Goal: Information Seeking & Learning: Learn about a topic

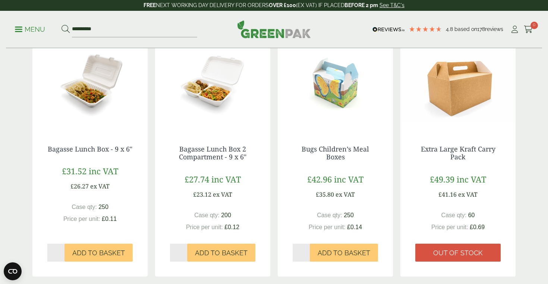
scroll to position [192, 0]
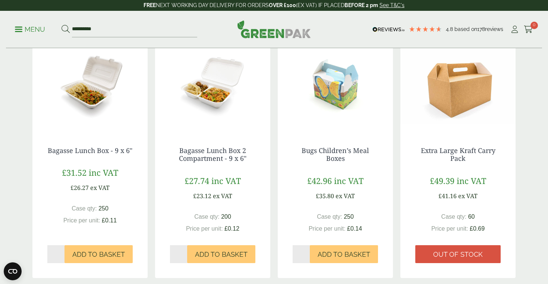
click at [456, 113] on img at bounding box center [458, 84] width 115 height 93
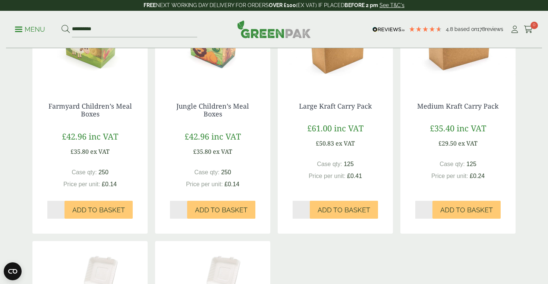
scroll to position [487, 0]
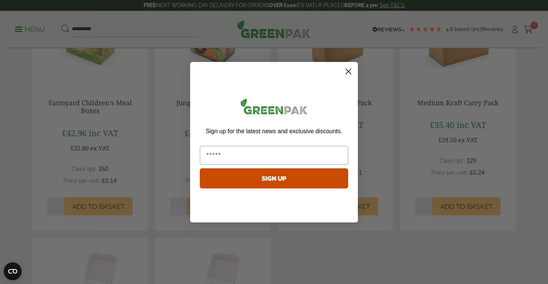
click at [355, 75] on form "Sign up for the latest news and exclusive discounts. SIGN UP ******" at bounding box center [274, 142] width 168 height 160
click at [349, 71] on icon "Close dialog" at bounding box center [348, 71] width 5 height 5
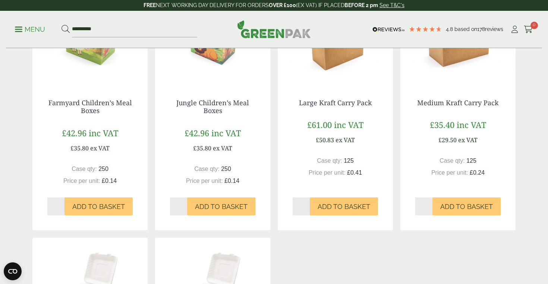
click at [470, 105] on div "Medium Kraft Carry Pack £35.40 inc VAT £29.50 ex VAT Case qty: 125 Price per un…" at bounding box center [458, 153] width 115 height 138
click at [476, 95] on div "Medium Kraft Carry Pack £35.40 inc VAT £29.50 ex VAT Case qty: 125 Price per un…" at bounding box center [458, 153] width 115 height 138
click at [476, 101] on link "Medium Kraft Carry Pack" at bounding box center [458, 102] width 82 height 9
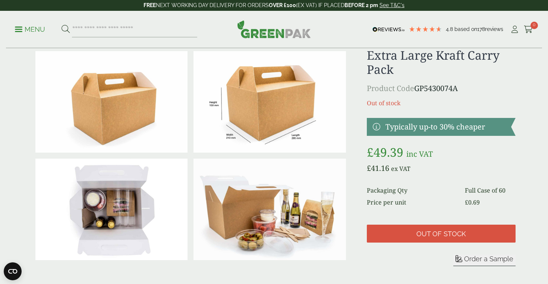
click at [479, 192] on dd "Full Case of 60" at bounding box center [490, 190] width 51 height 9
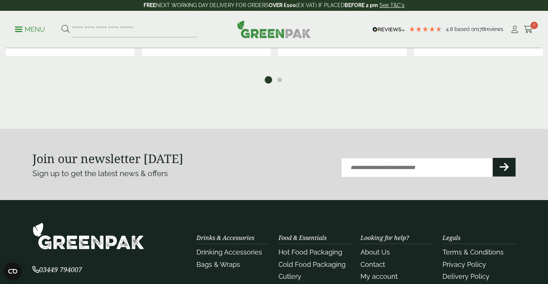
scroll to position [886, 0]
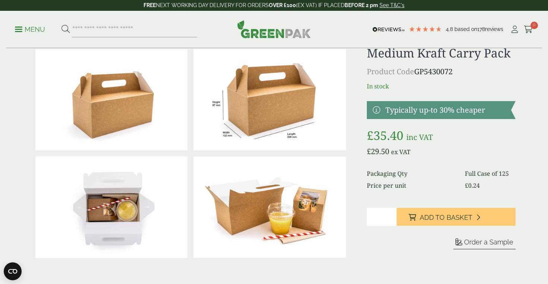
scroll to position [23, 0]
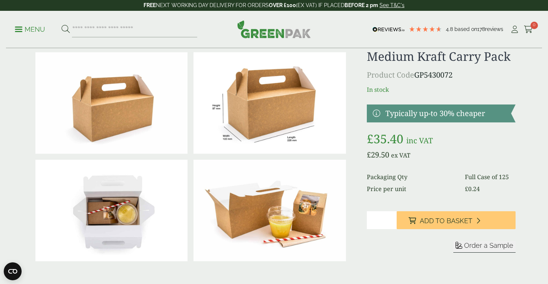
click at [390, 110] on link at bounding box center [441, 113] width 149 height 18
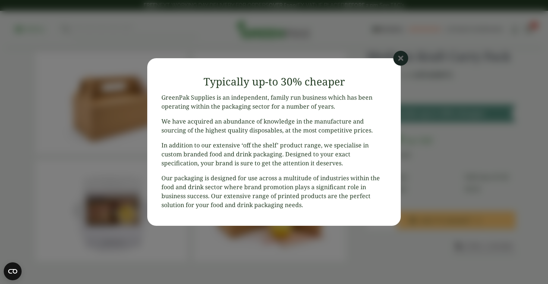
click at [404, 62] on icon at bounding box center [400, 58] width 15 height 15
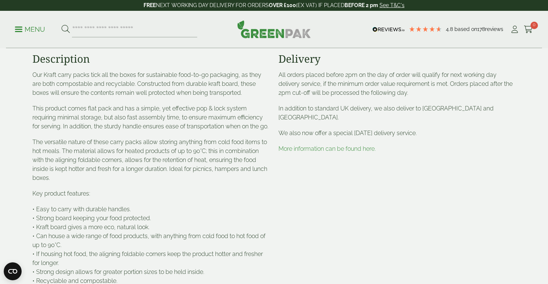
scroll to position [280, 0]
click at [359, 148] on link "More information can be found here." at bounding box center [327, 148] width 97 height 7
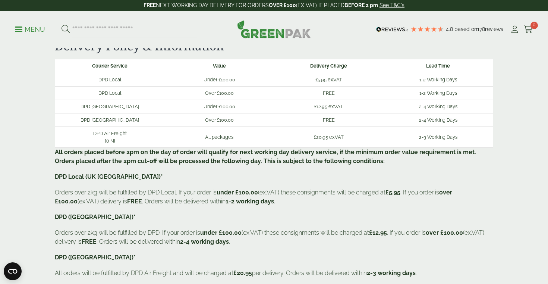
scroll to position [28, 0]
